Goal: Task Accomplishment & Management: Complete application form

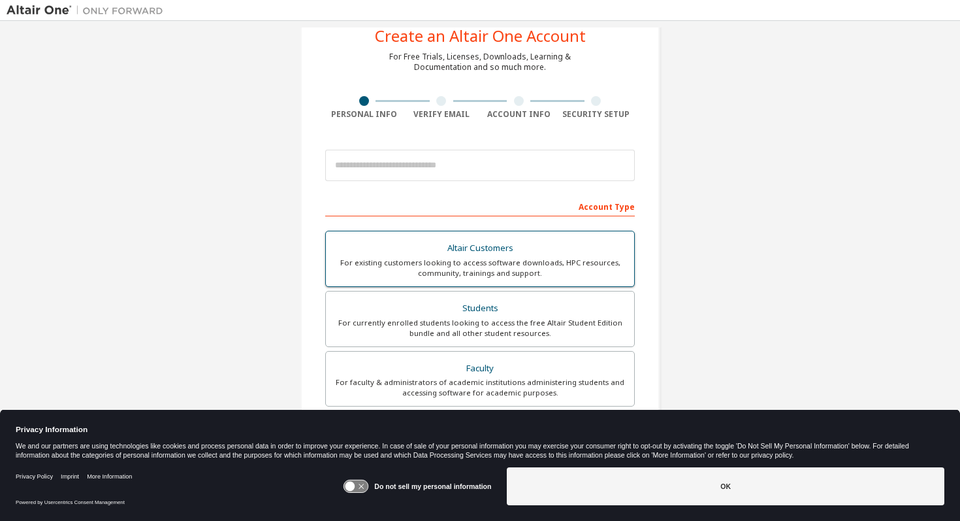
scroll to position [42, 0]
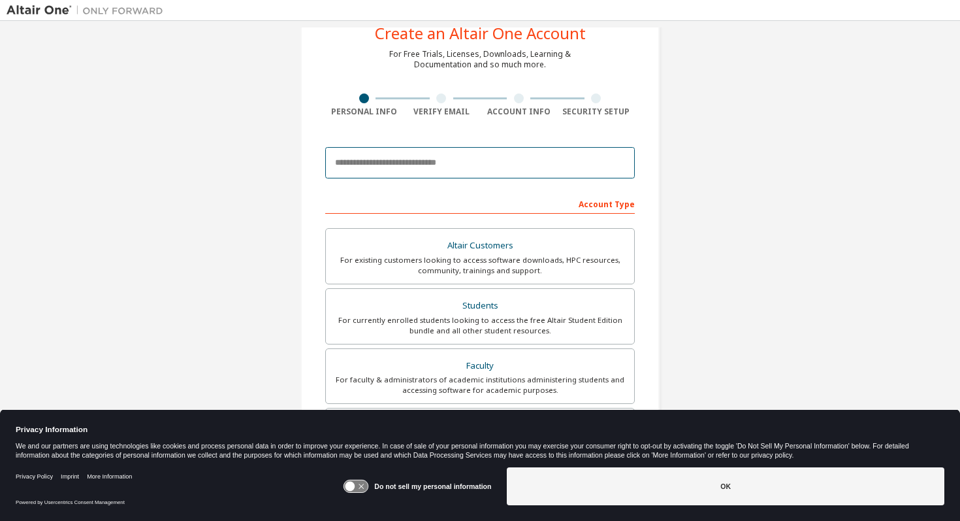
click at [429, 159] on input "email" at bounding box center [480, 162] width 310 height 31
type input "**********"
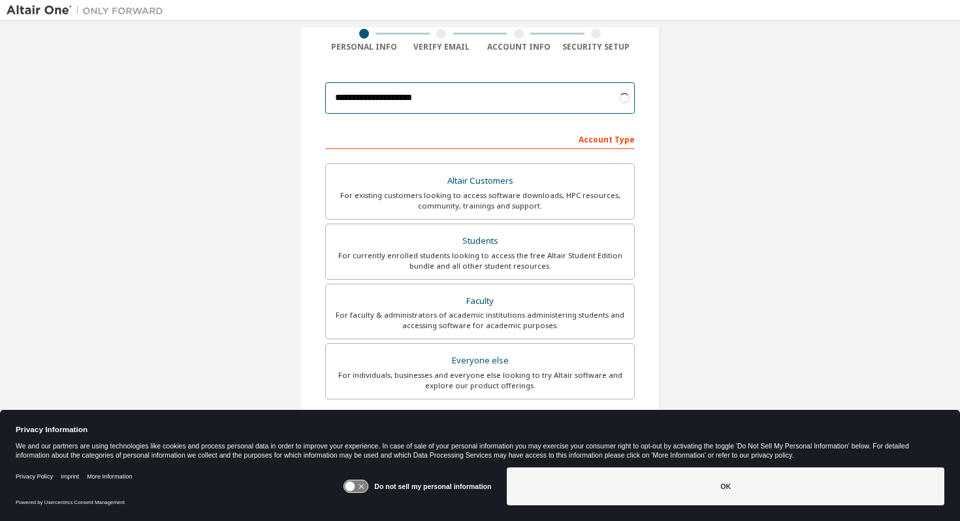
scroll to position [165, 0]
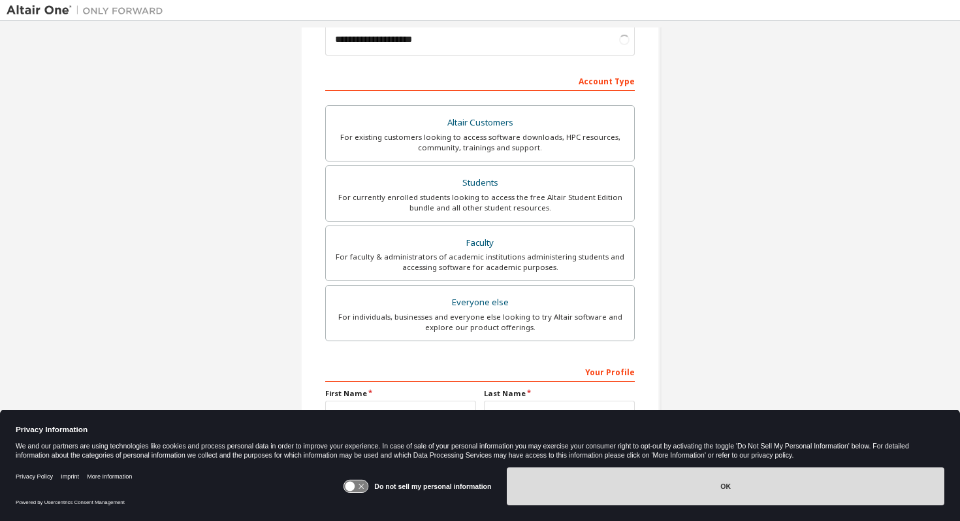
click at [692, 489] on button "OK" at bounding box center [726, 486] width 438 height 38
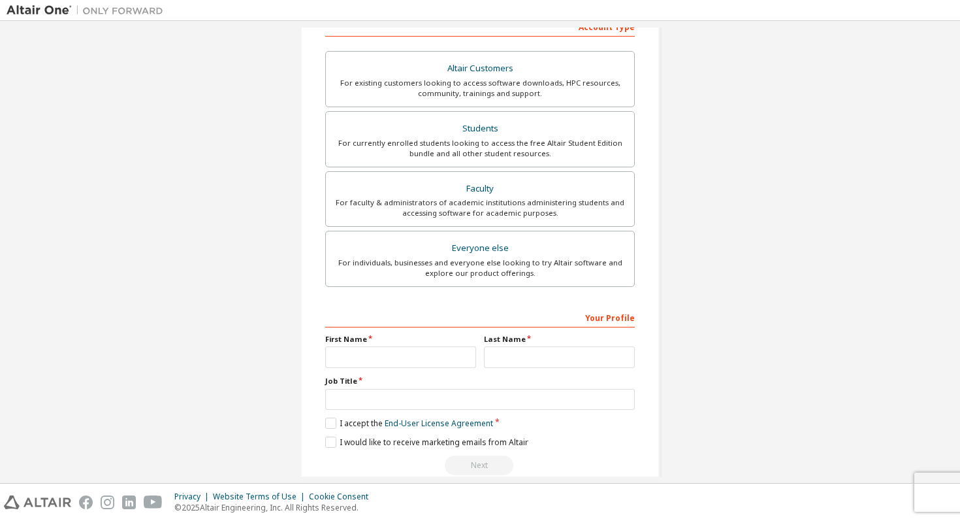
scroll to position [220, 0]
click at [381, 151] on div "For currently enrolled students looking to access the free Altair Student Editi…" at bounding box center [480, 147] width 293 height 21
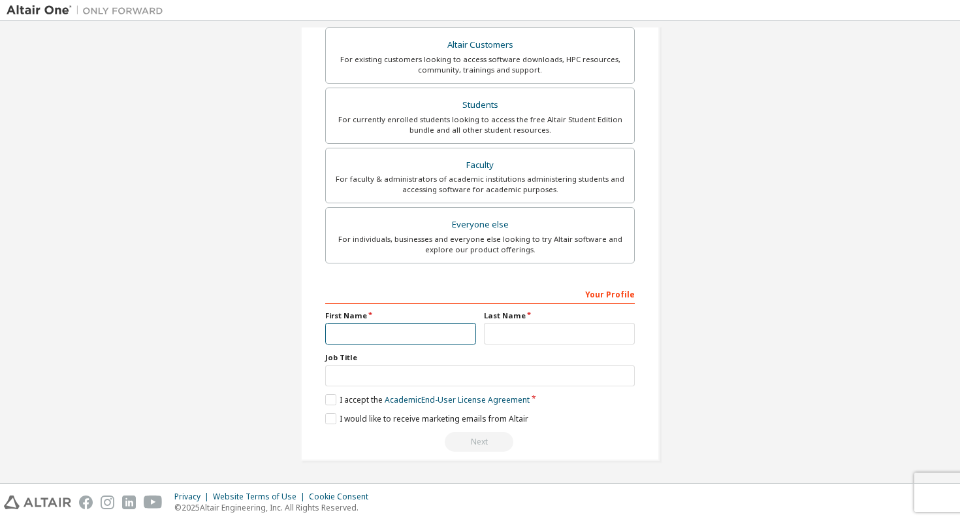
click at [391, 332] on input "text" at bounding box center [400, 334] width 151 height 22
type input "******"
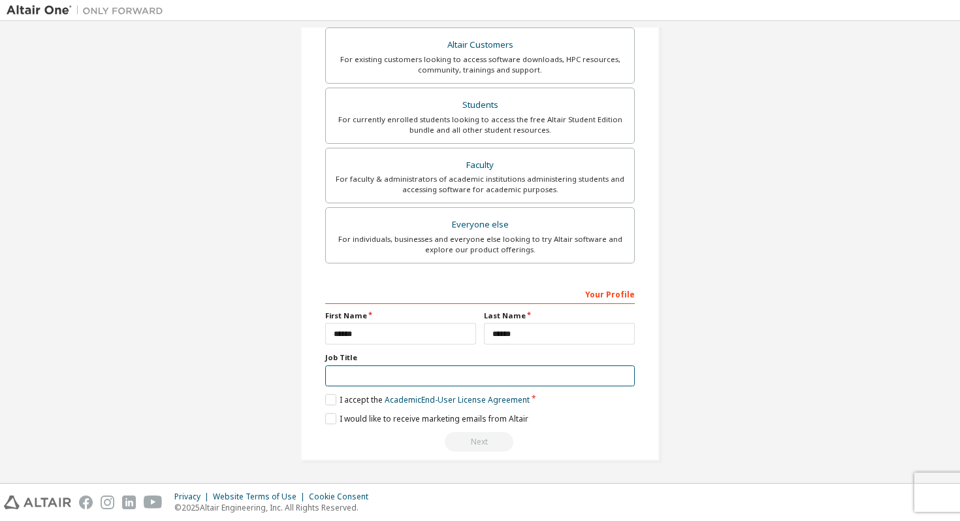
click at [436, 375] on input "text" at bounding box center [480, 376] width 310 height 22
type input "*******"
click at [325, 402] on label "I accept the Academic End-User License Agreement" at bounding box center [427, 399] width 204 height 11
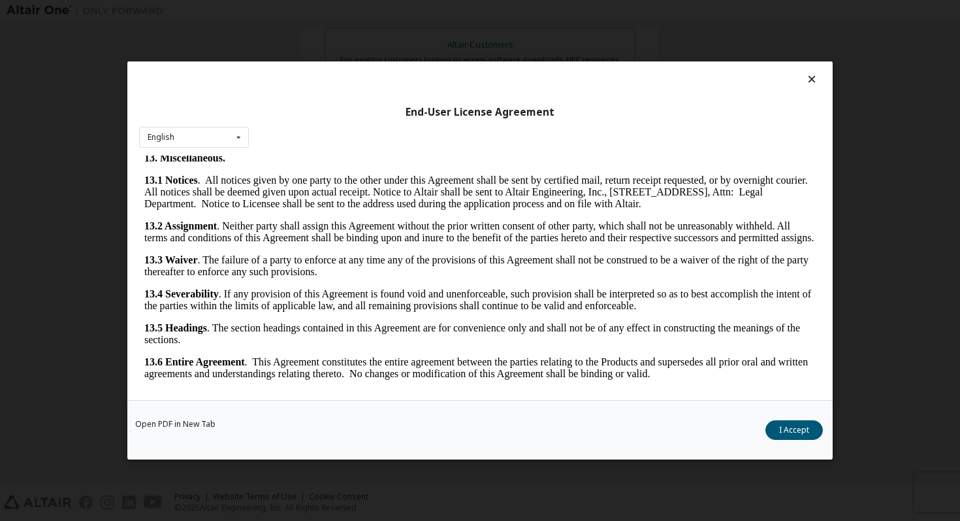
scroll to position [5, 0]
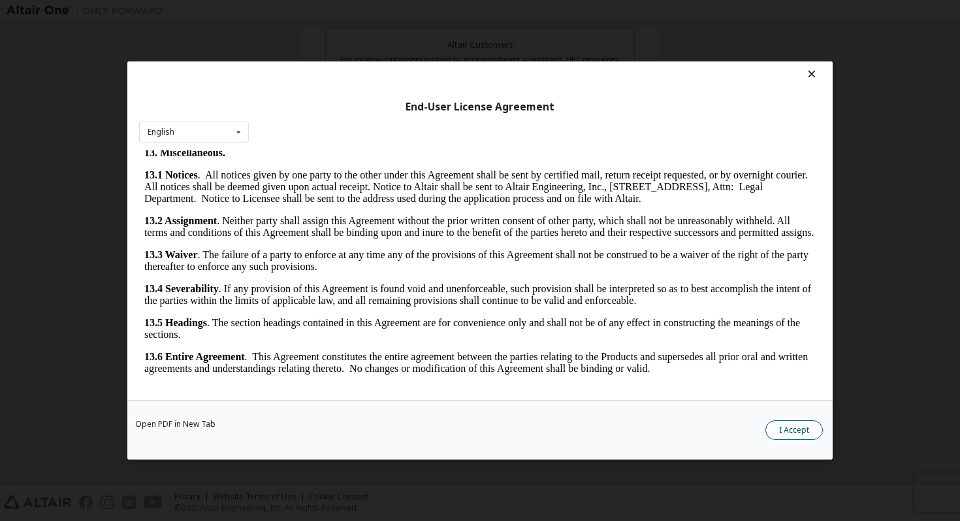
click at [783, 437] on button "I Accept" at bounding box center [794, 430] width 57 height 20
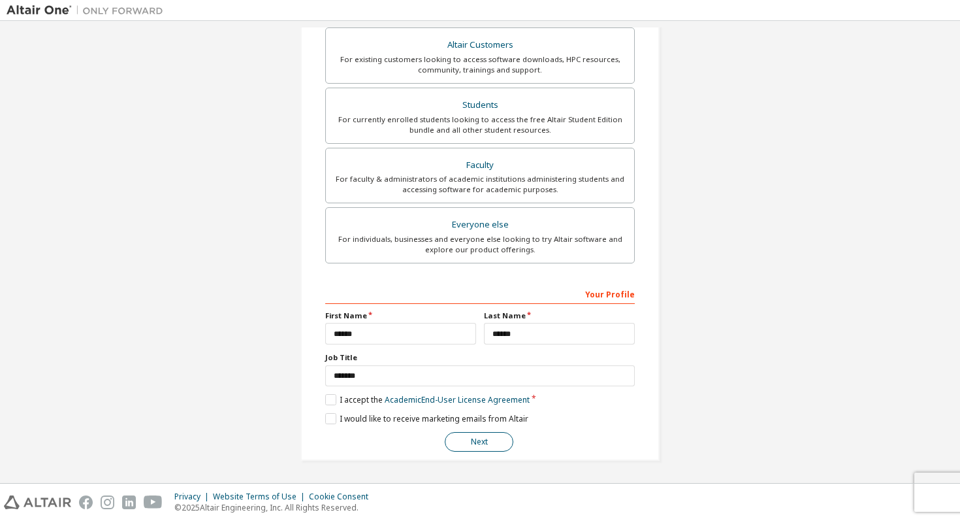
click at [474, 444] on button "Next" at bounding box center [479, 442] width 69 height 20
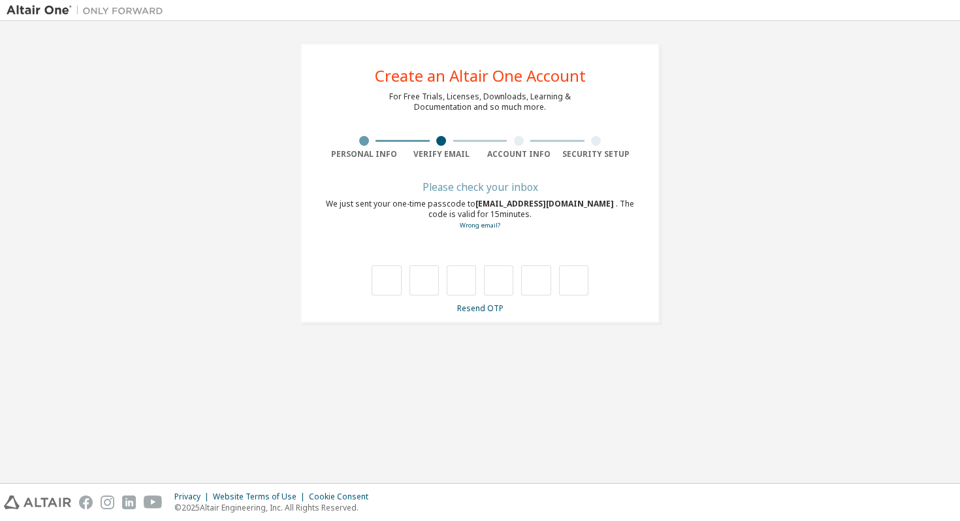
type input "*"
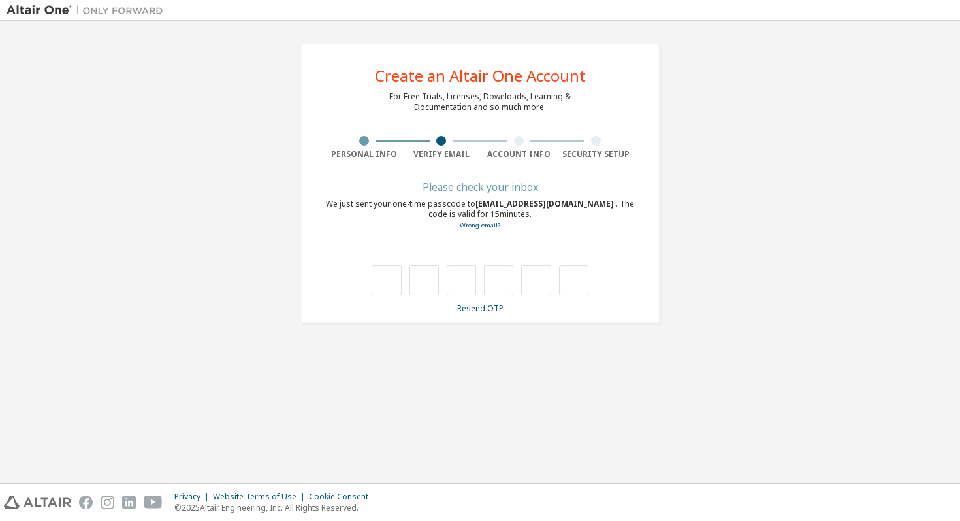
type input "*"
